Goal: Information Seeking & Learning: Learn about a topic

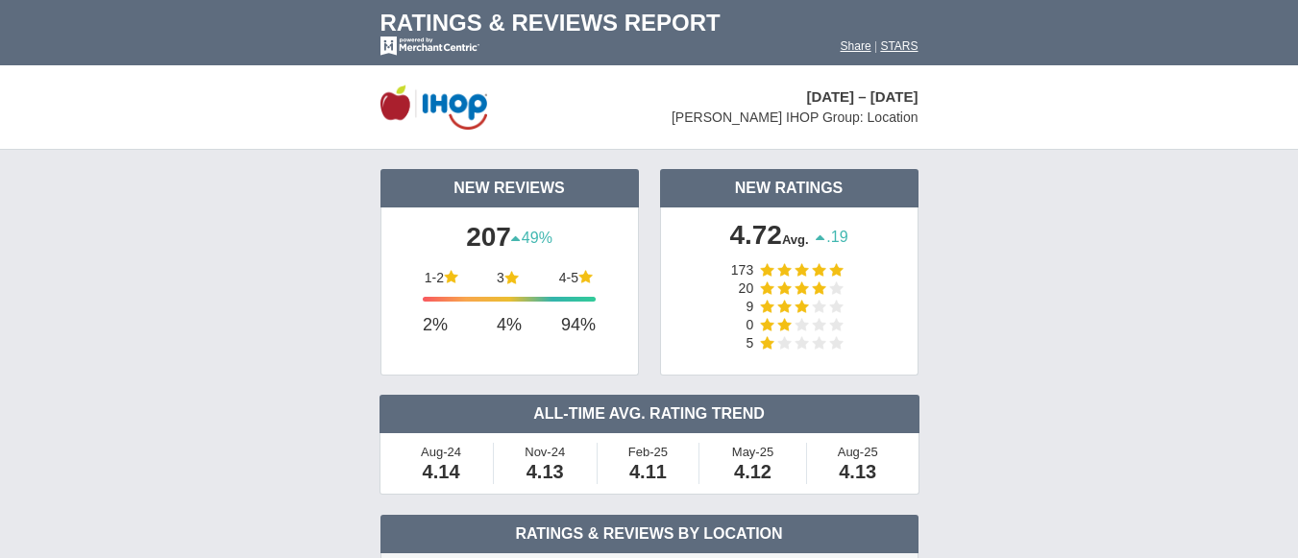
scroll to position [438, 0]
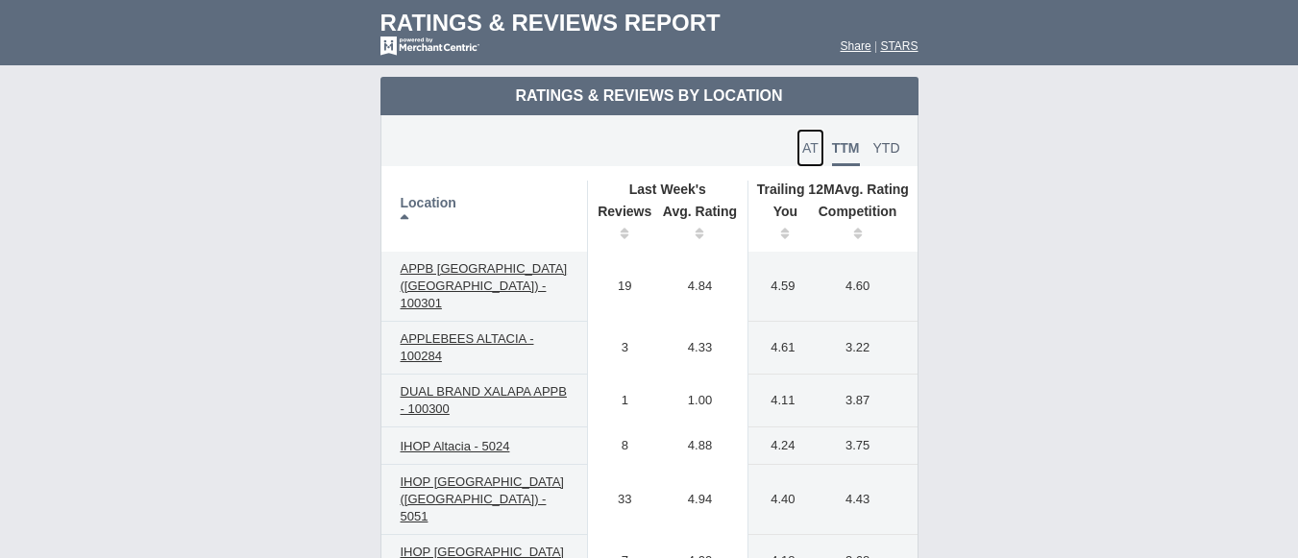
click at [809, 150] on span "AT" at bounding box center [810, 147] width 16 height 15
click at [841, 149] on span "TTM" at bounding box center [846, 147] width 28 height 15
click at [802, 148] on span "AT" at bounding box center [810, 147] width 16 height 15
click at [827, 142] on link "TTM" at bounding box center [845, 148] width 39 height 38
click at [891, 148] on span "YTD" at bounding box center [887, 147] width 27 height 15
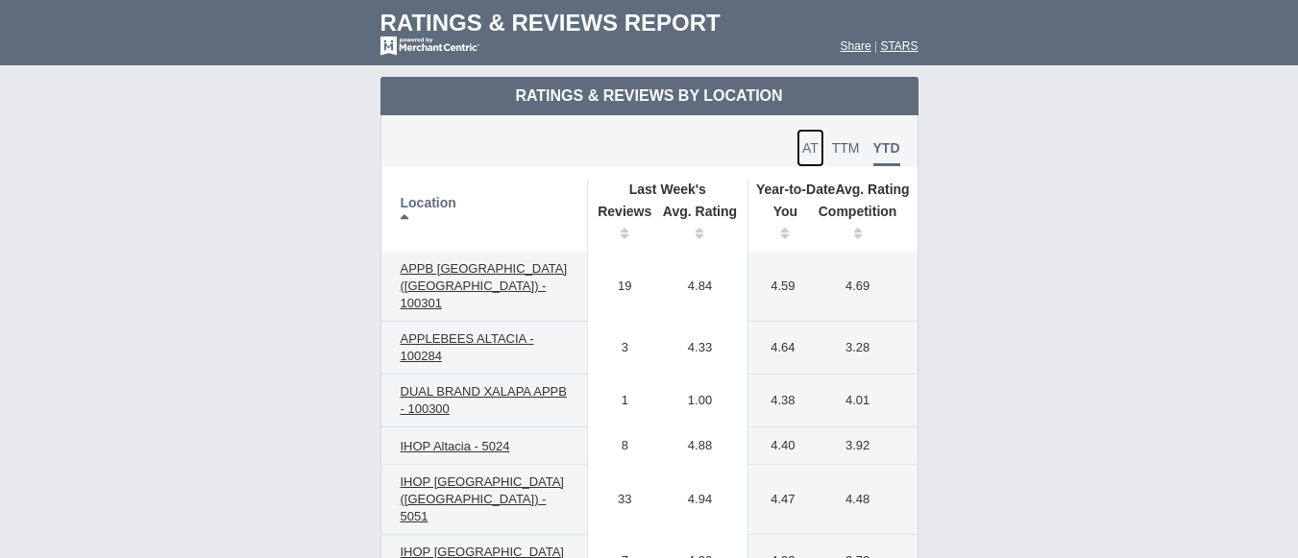
click at [816, 151] on span "AT" at bounding box center [810, 147] width 16 height 15
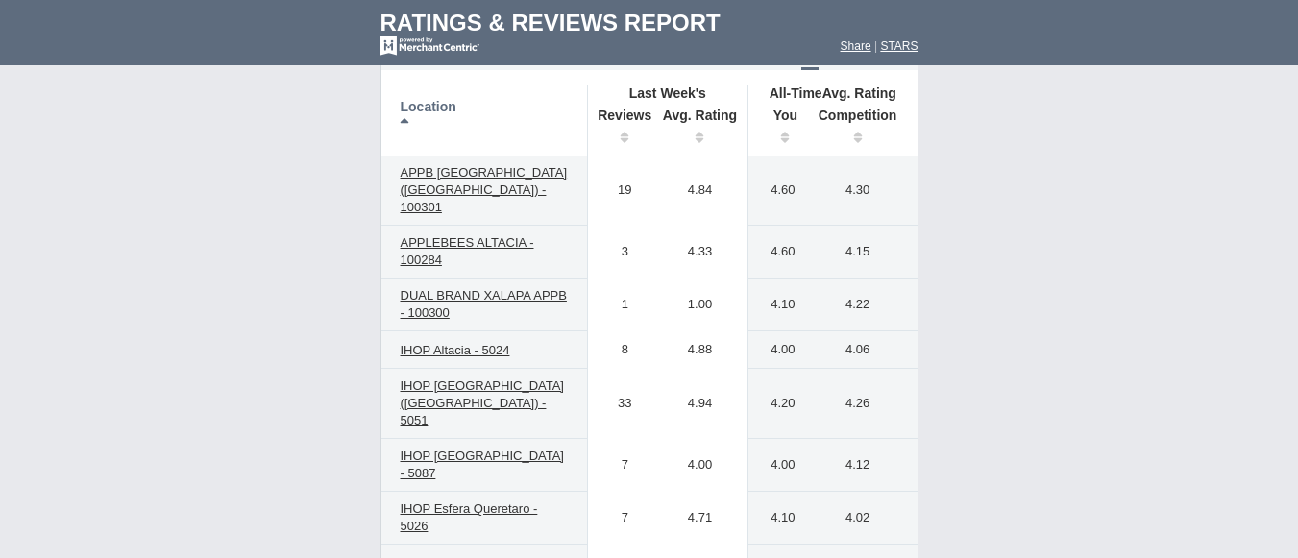
drag, startPoint x: 619, startPoint y: 230, endPoint x: 705, endPoint y: 238, distance: 86.9
click at [705, 238] on tr "APPLEBEES ALTACIA - 100284 3 4.33 4.60 4.61" at bounding box center [650, 252] width 536 height 53
click at [694, 279] on td "1.00" at bounding box center [701, 305] width 96 height 53
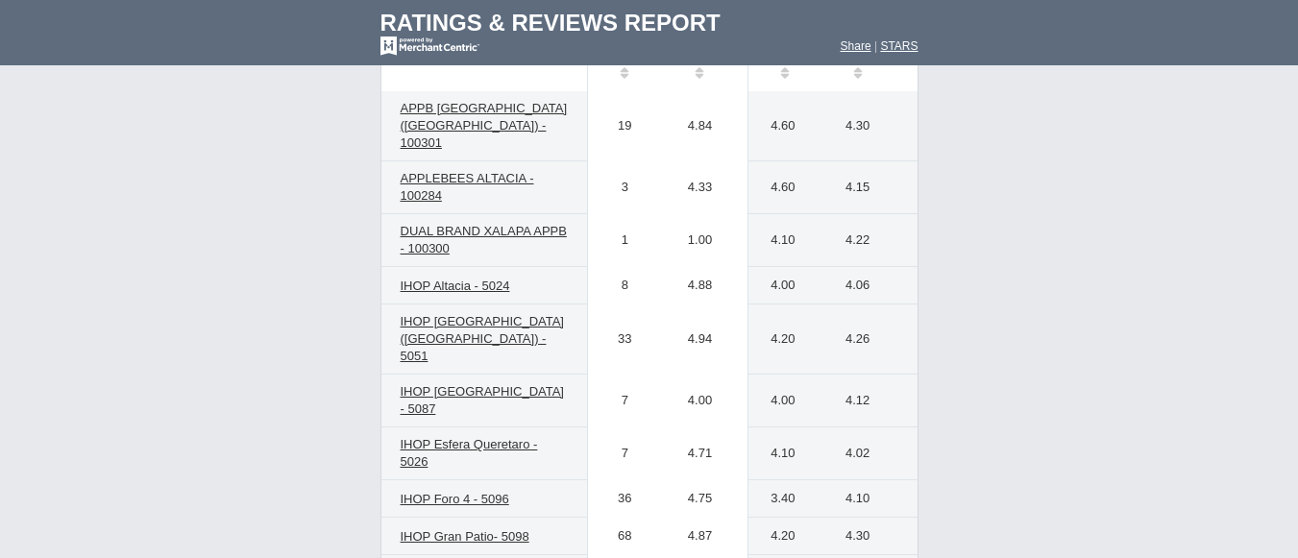
scroll to position [630, 0]
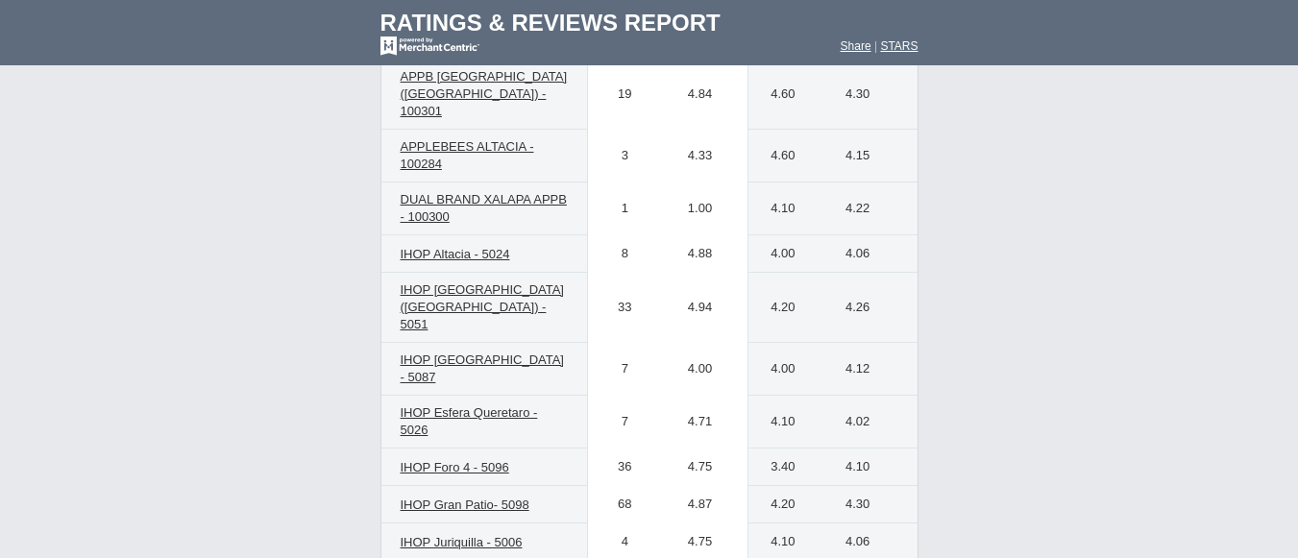
click at [644, 273] on td "33" at bounding box center [619, 308] width 65 height 70
